Goal: Task Accomplishment & Management: Manage account settings

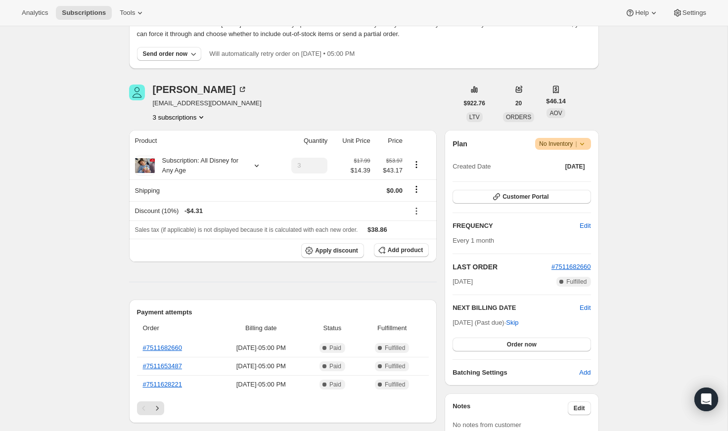
scroll to position [95, 0]
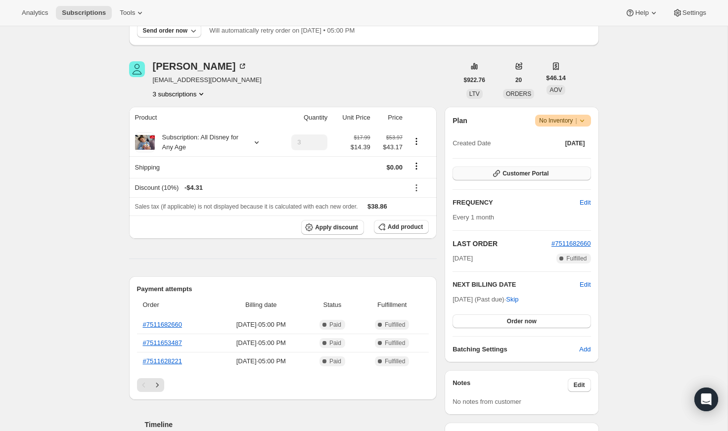
click at [517, 168] on button "Customer Portal" at bounding box center [522, 174] width 138 height 14
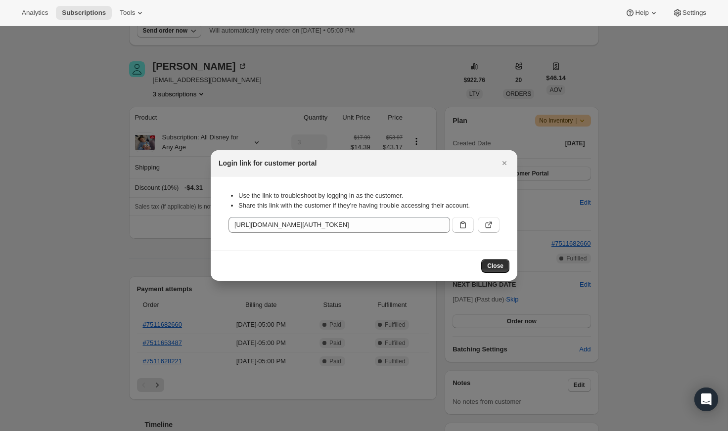
click at [500, 224] on div "Use the link to troubleshoot by logging in as the customer. Share this link wit…" at bounding box center [364, 214] width 291 height 58
click at [495, 224] on button ":r1m:" at bounding box center [489, 225] width 22 height 16
click at [498, 164] on button "Close" at bounding box center [505, 163] width 14 height 14
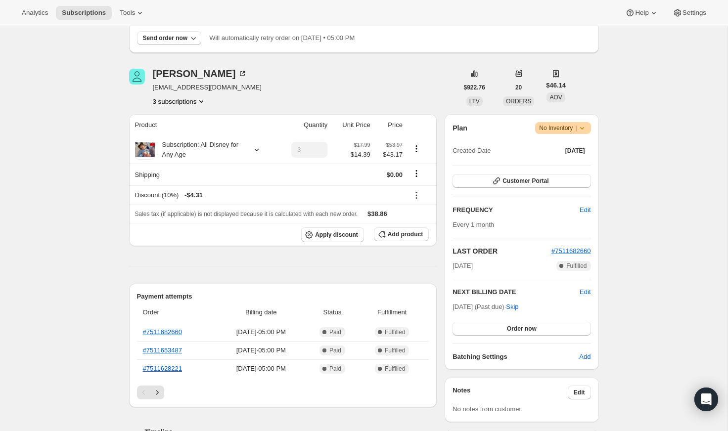
scroll to position [112, 0]
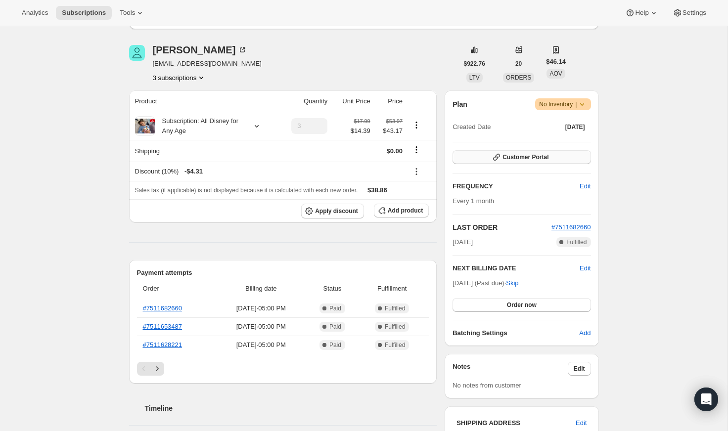
click at [508, 155] on span "Customer Portal" at bounding box center [526, 157] width 46 height 8
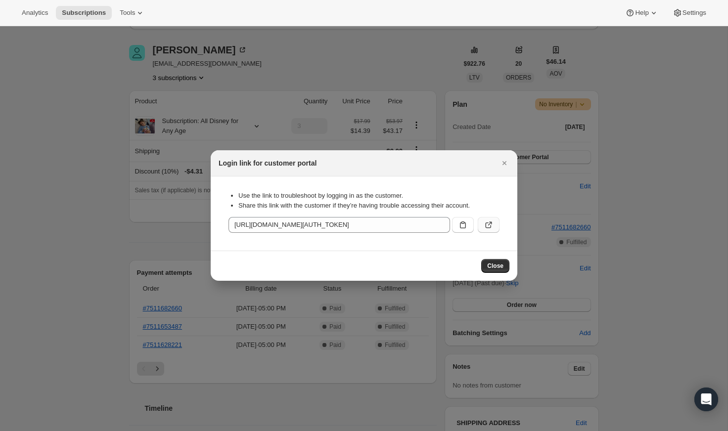
click at [489, 224] on icon ":r1m:" at bounding box center [489, 225] width 10 height 10
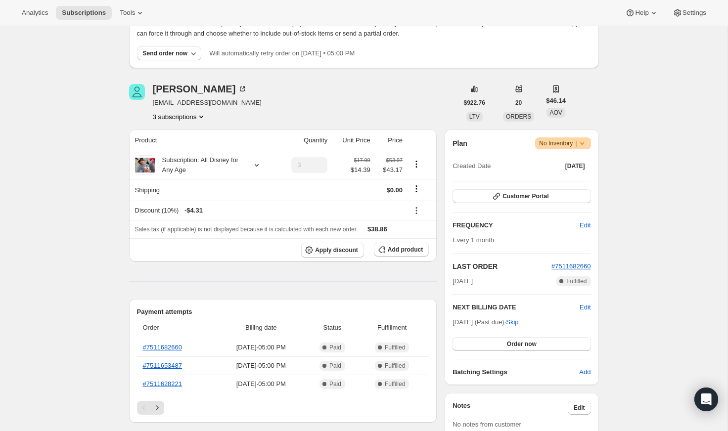
scroll to position [90, 0]
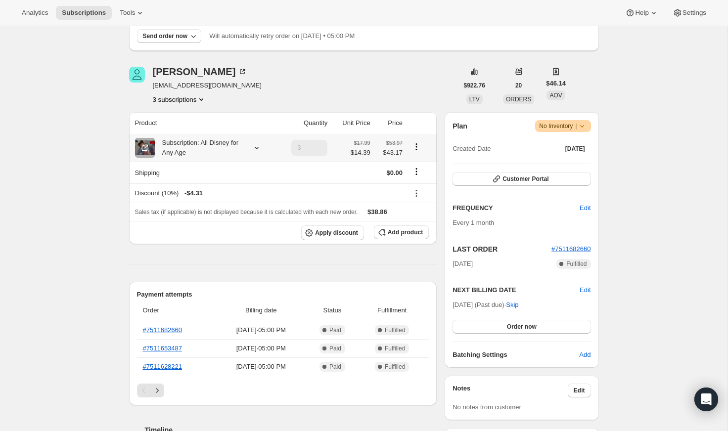
click at [263, 148] on div "Subscription: All Disney for Any Age" at bounding box center [205, 148] width 140 height 20
click at [257, 148] on icon at bounding box center [256, 148] width 4 height 2
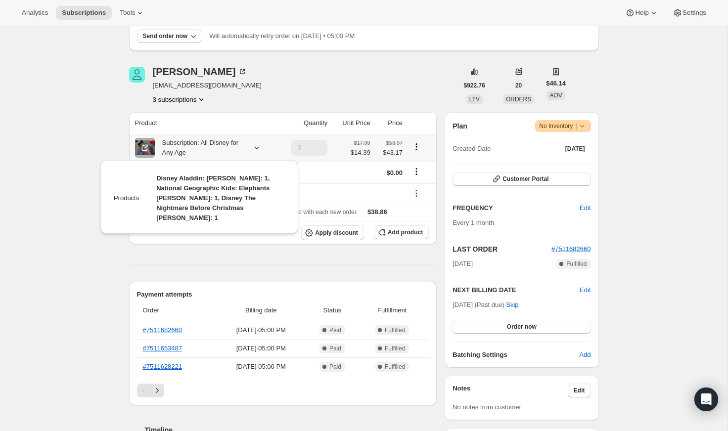
click at [257, 148] on icon at bounding box center [256, 148] width 4 height 2
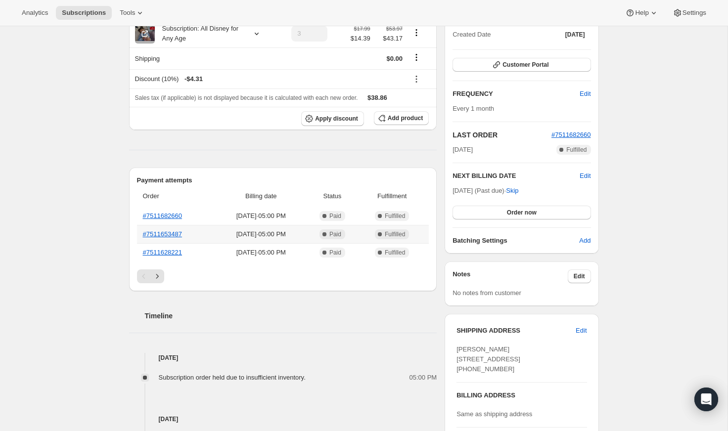
scroll to position [194, 0]
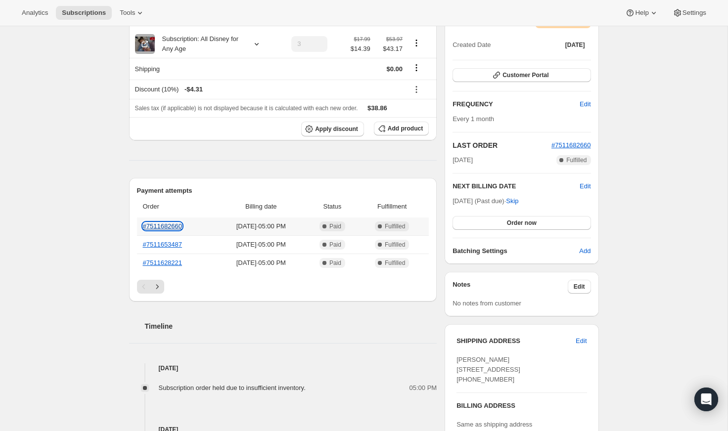
click at [173, 227] on link "#7511682660" at bounding box center [163, 226] width 40 height 7
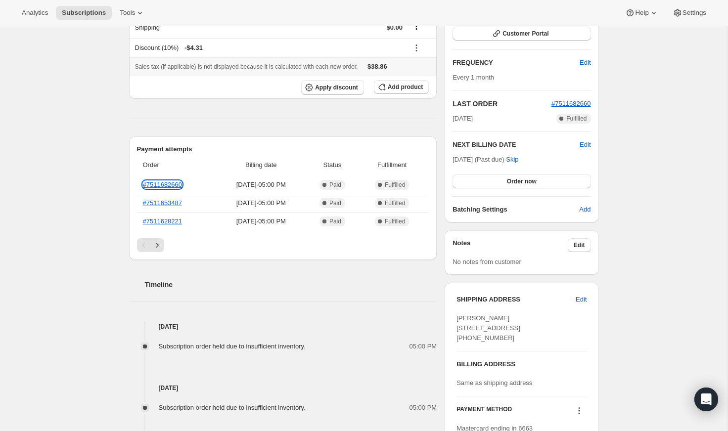
scroll to position [246, 0]
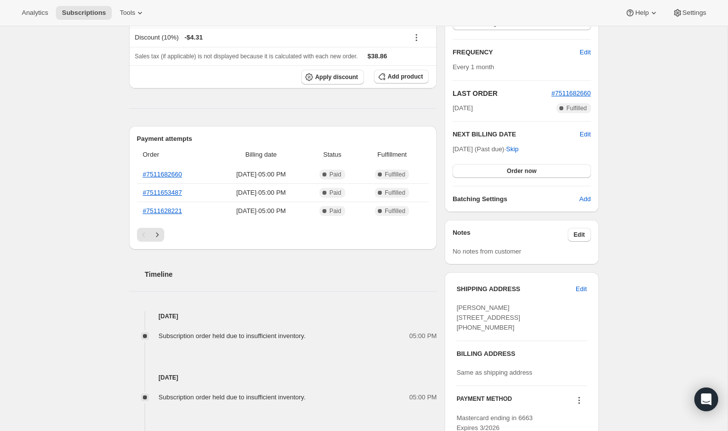
drag, startPoint x: 505, startPoint y: 324, endPoint x: 498, endPoint y: 324, distance: 6.9
click at [498, 324] on span "Francesca Granados 112 Fennec Drive Fountain Inn SC, 29644 United States +18646…" at bounding box center [489, 317] width 64 height 27
copy span "SC"
click at [468, 327] on span "Francesca Granados 112 Fennec Drive Fountain Inn SC, 29644 United States +18646…" at bounding box center [489, 317] width 64 height 27
drag, startPoint x: 455, startPoint y: 327, endPoint x: 495, endPoint y: 327, distance: 40.1
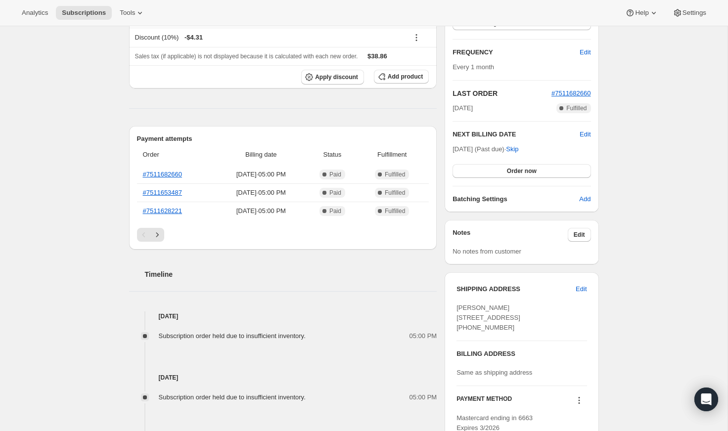
click at [495, 327] on div "SHIPPING ADDRESS Edit Francesca Granados 112 Fennec Drive Fountain Inn SC, 2964…" at bounding box center [522, 359] width 154 height 173
copy span "Fountain Inn"
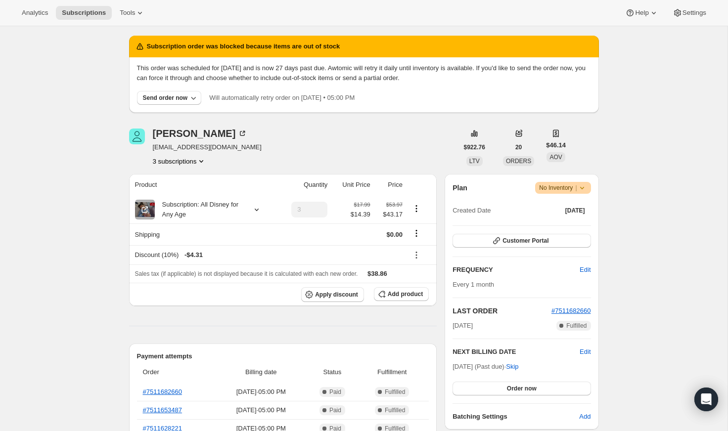
scroll to position [0, 0]
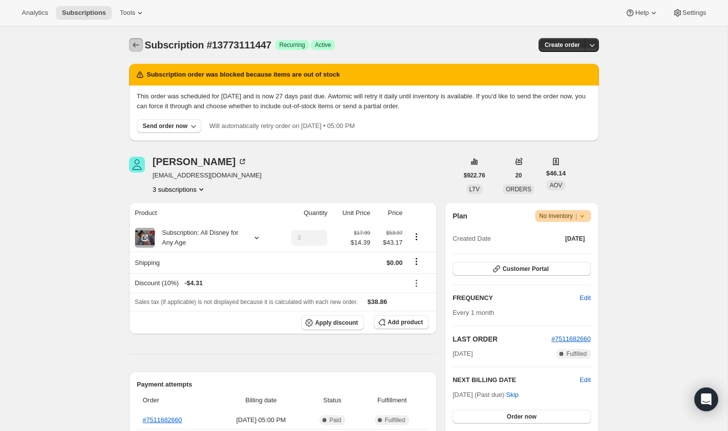
click at [133, 44] on icon "Subscriptions" at bounding box center [136, 45] width 10 height 10
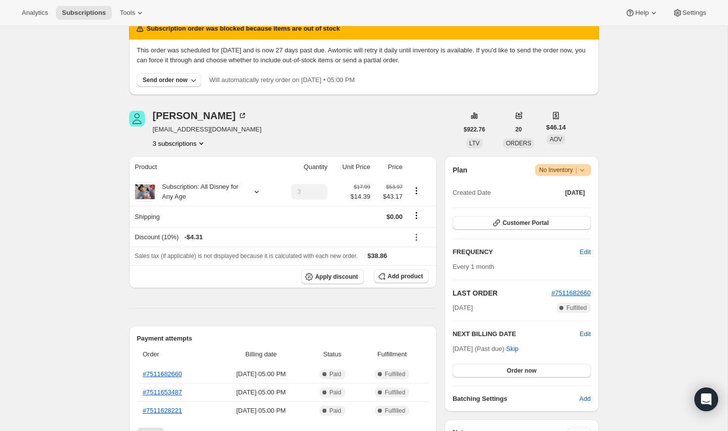
click at [510, 212] on div "Plan Warning No Inventory | Created Date [DATE] Customer Portal FREQUENCY Edit …" at bounding box center [522, 284] width 138 height 240
click at [508, 222] on span "Customer Portal" at bounding box center [526, 223] width 46 height 8
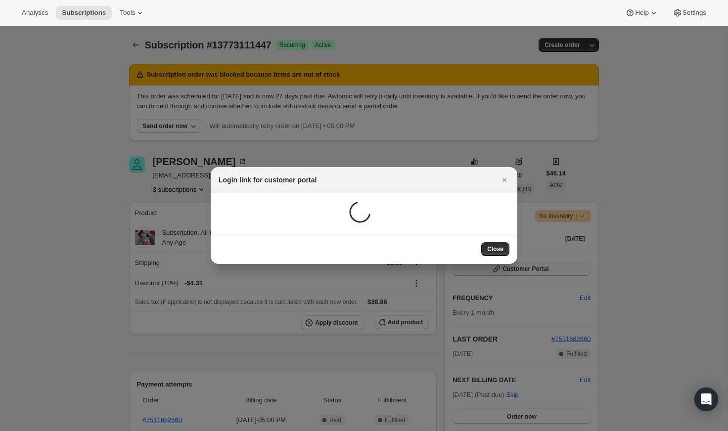
scroll to position [0, 0]
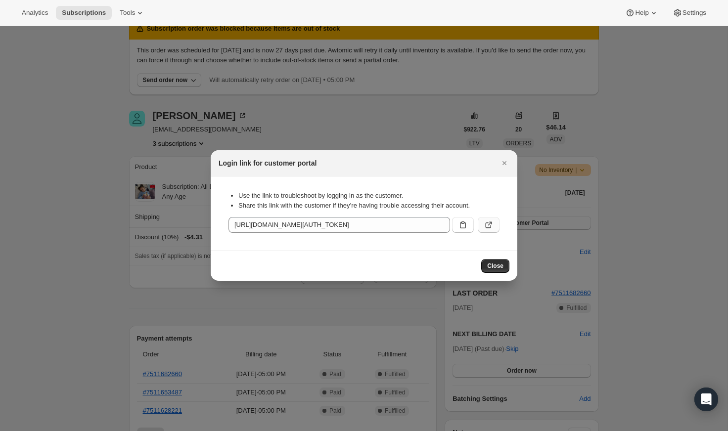
click at [488, 226] on icon ":r1m:" at bounding box center [489, 225] width 10 height 10
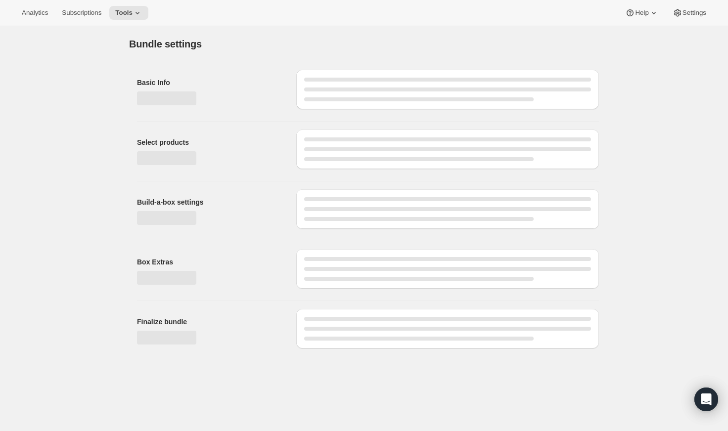
type input "Subscription: Newest Tonies for Any Age"
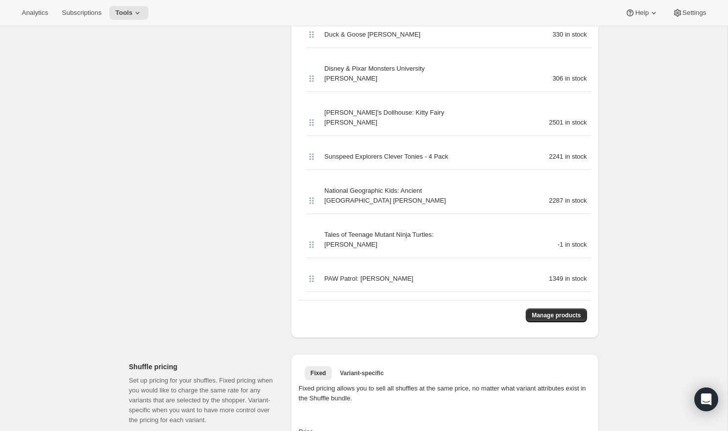
scroll to position [720, 0]
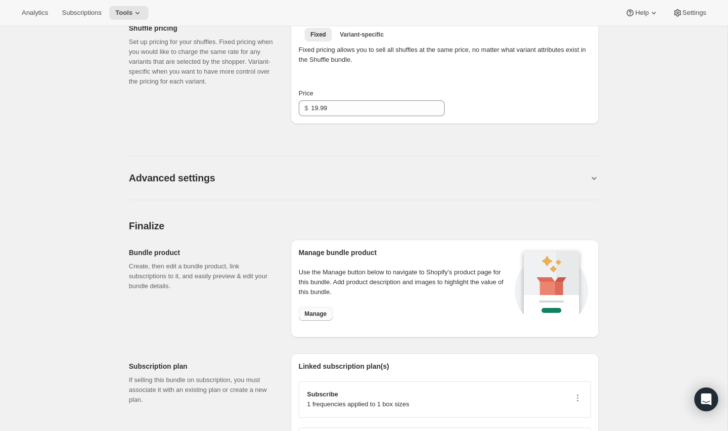
click at [321, 310] on span "Manage" at bounding box center [316, 314] width 22 height 8
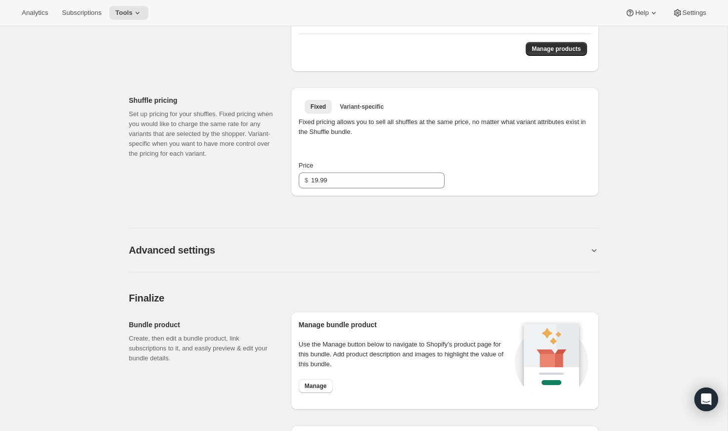
scroll to position [751, 0]
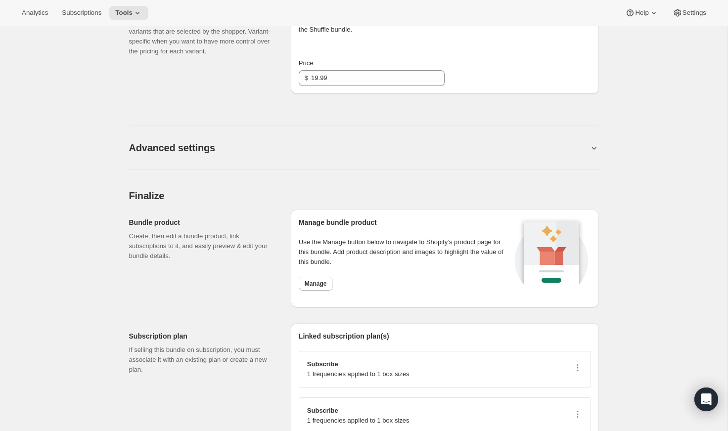
click at [524, 128] on div "Advanced settings" at bounding box center [364, 142] width 470 height 56
click at [509, 142] on button "Advanced settings" at bounding box center [359, 148] width 460 height 12
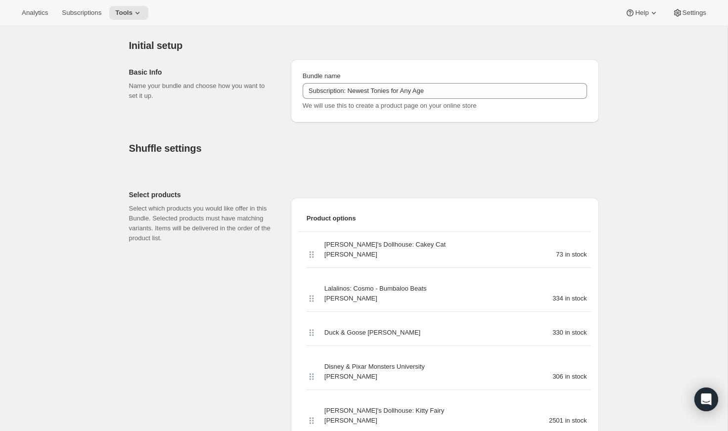
scroll to position [0, 0]
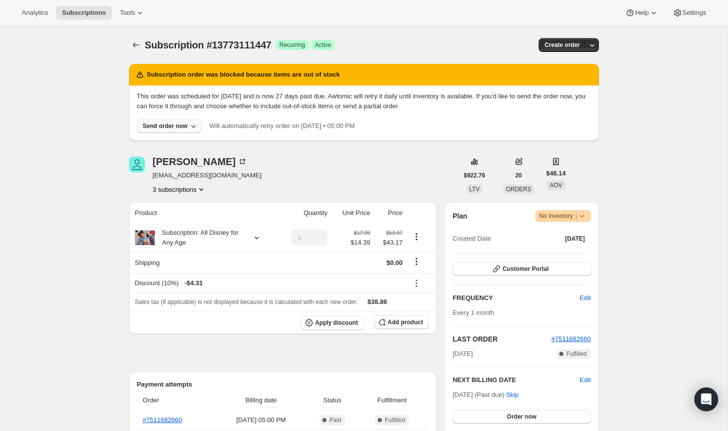
click at [196, 128] on icon "button" at bounding box center [194, 126] width 10 height 10
click at [350, 117] on div "This order was scheduled for [DATE] and is now 27 days past due. Awtomic will r…" at bounding box center [364, 113] width 454 height 42
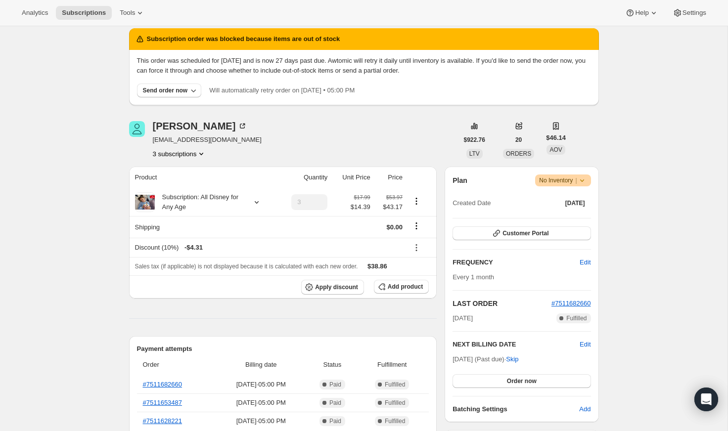
scroll to position [50, 0]
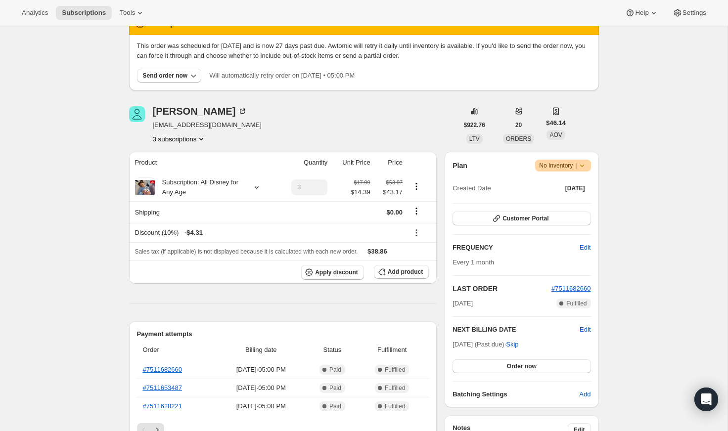
click at [588, 165] on span "Warning No Inventory |" at bounding box center [562, 166] width 55 height 12
click at [626, 147] on div "Subscription #13773111447. This page is ready Subscription #13773111447 Success…" at bounding box center [364, 409] width 728 height 867
click at [588, 329] on span "Edit" at bounding box center [585, 330] width 11 height 10
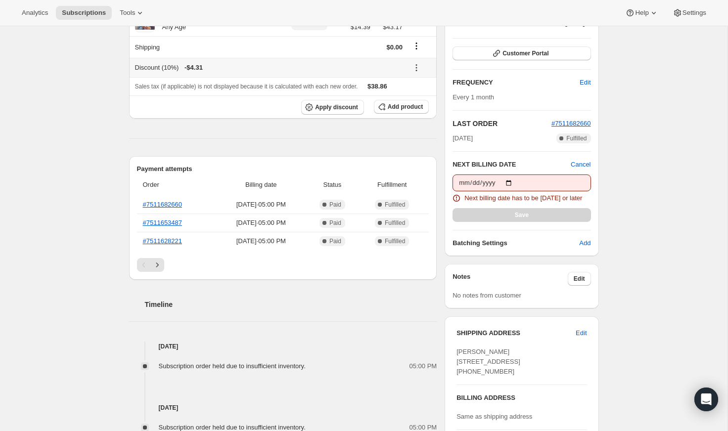
scroll to position [215, 0]
